Goal: Information Seeking & Learning: Find specific page/section

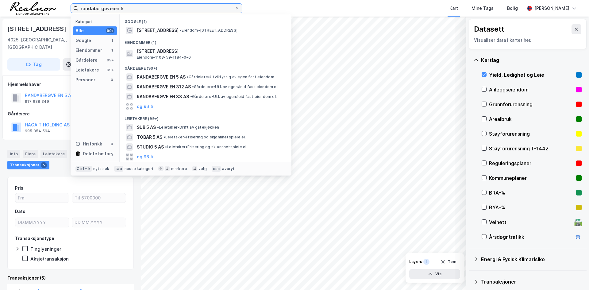
drag, startPoint x: 86, startPoint y: 12, endPoint x: -29, endPoint y: 10, distance: 115.1
click at [0, 10] on html "randabergeveien 5 Kategori Alle 99+ Google 1 Eiendommer 1 Gårdeiere 99+ Leietak…" at bounding box center [294, 145] width 589 height 290
paste input "[PERSON_NAME] AS"
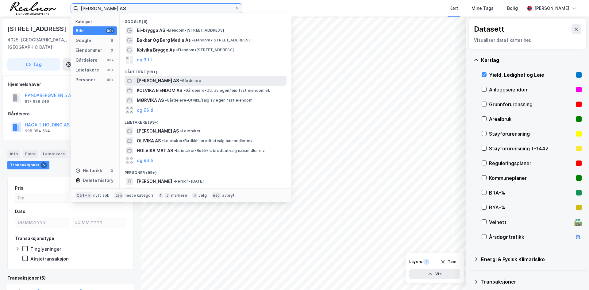
type input "[PERSON_NAME] AS"
click at [175, 83] on span "[PERSON_NAME] AS" at bounding box center [158, 80] width 42 height 7
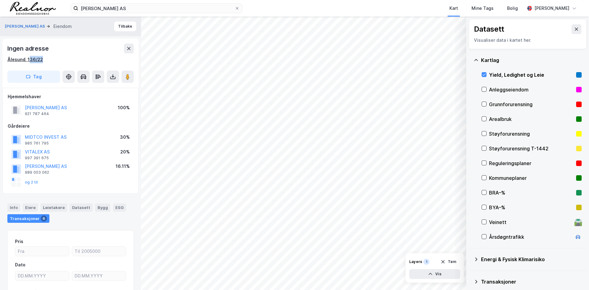
drag, startPoint x: 47, startPoint y: 63, endPoint x: 28, endPoint y: 62, distance: 19.1
click at [28, 62] on div "Ålesund, 136/22" at bounding box center [70, 59] width 126 height 7
